Goal: Information Seeking & Learning: Understand process/instructions

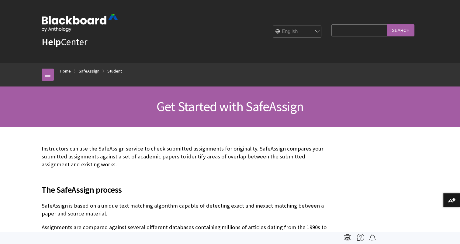
click at [114, 69] on link "Student" at bounding box center [114, 71] width 15 height 8
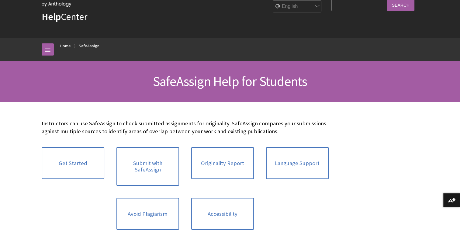
scroll to position [24, 0]
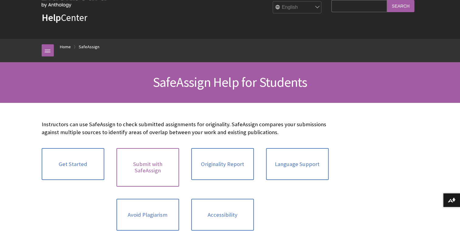
click at [146, 173] on link "Submit with SafeAssign" at bounding box center [147, 167] width 63 height 39
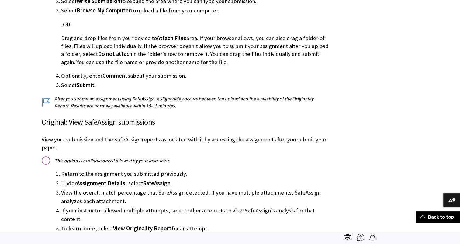
scroll to position [301, 0]
